Goal: Task Accomplishment & Management: Complete application form

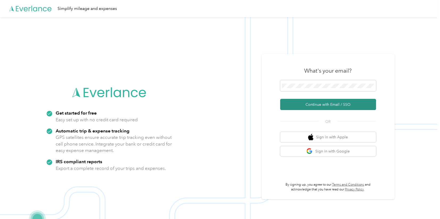
click at [324, 107] on button "Continue with Email / SSO" at bounding box center [328, 104] width 96 height 11
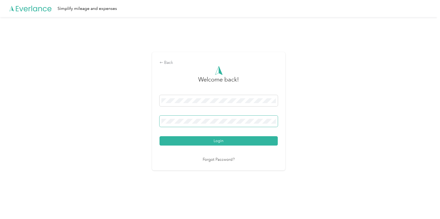
click at [160, 136] on button "Login" at bounding box center [219, 140] width 118 height 9
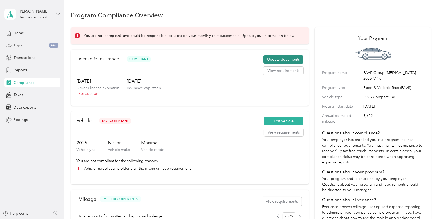
click at [278, 59] on button "Update documents" at bounding box center [284, 59] width 40 height 9
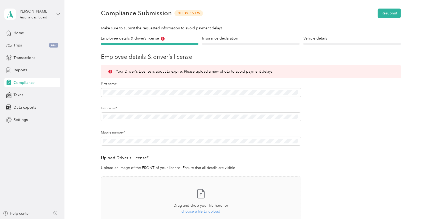
scroll to position [53, 0]
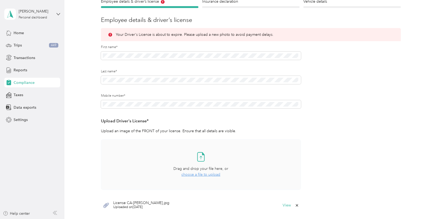
click at [201, 158] on icon at bounding box center [201, 156] width 11 height 11
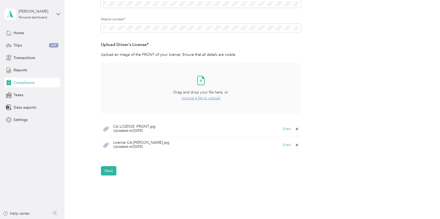
scroll to position [133, 0]
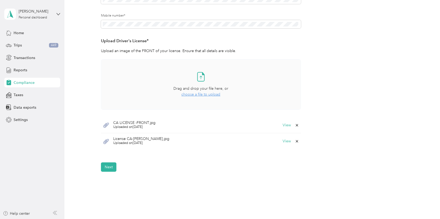
click at [211, 95] on span "choose a file to upload" at bounding box center [201, 94] width 39 height 5
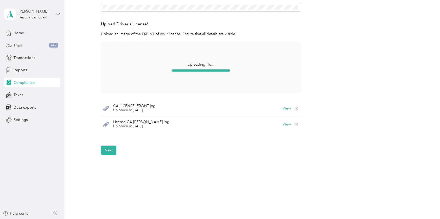
scroll to position [116, 0]
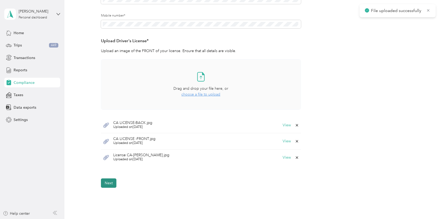
click at [111, 183] on button "Next" at bounding box center [108, 182] width 15 height 9
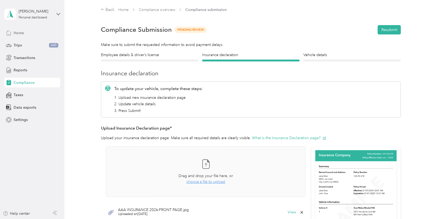
click at [22, 33] on span "Home" at bounding box center [19, 33] width 10 height 6
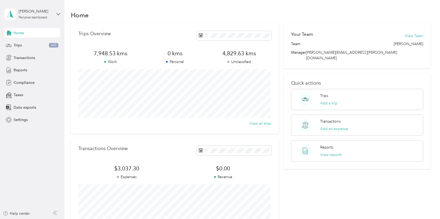
scroll to position [27, 0]
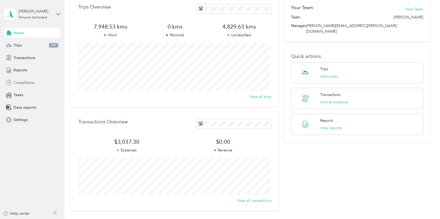
click at [21, 84] on span "Compliance" at bounding box center [24, 83] width 21 height 6
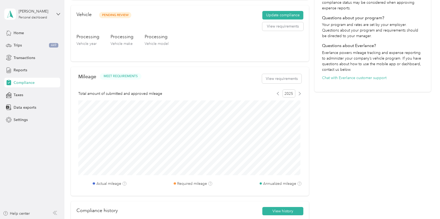
scroll to position [146, 0]
